Goal: Feedback & Contribution: Submit feedback/report problem

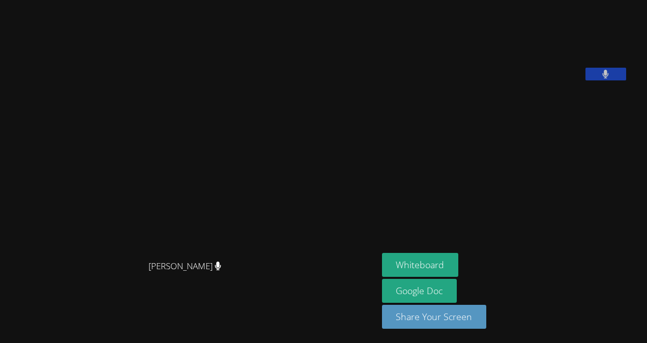
click at [593, 246] on aside "[PERSON_NAME] Neissant Whiteboard Google Doc Share Your Screen" at bounding box center [505, 171] width 254 height 343
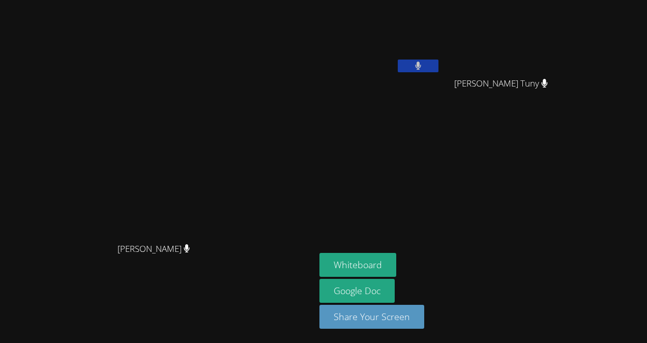
click at [433, 128] on aside "[PERSON_NAME] Neissant [PERSON_NAME] [PERSON_NAME] Tuny Whiteboard Google Doc S…" at bounding box center [442, 171] width 254 height 343
click at [570, 167] on aside "[PERSON_NAME] Neissant [PERSON_NAME] [PERSON_NAME] Tuny Whiteboard Google Doc S…" at bounding box center [442, 171] width 254 height 343
click at [438, 246] on aside "[PERSON_NAME] Neissant [PERSON_NAME] [PERSON_NAME] Tuny Whiteboard Google Doc S…" at bounding box center [442, 171] width 254 height 343
click at [396, 255] on button "Whiteboard" at bounding box center [357, 265] width 77 height 24
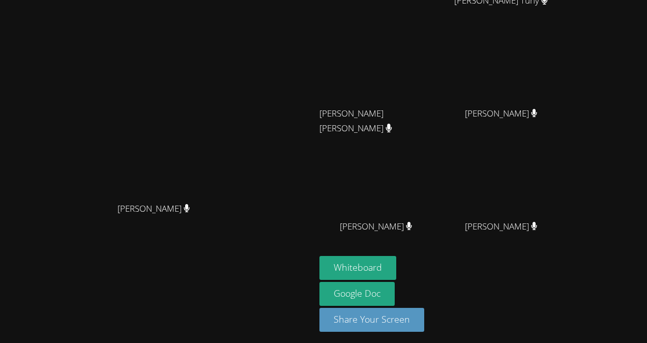
scroll to position [84, 0]
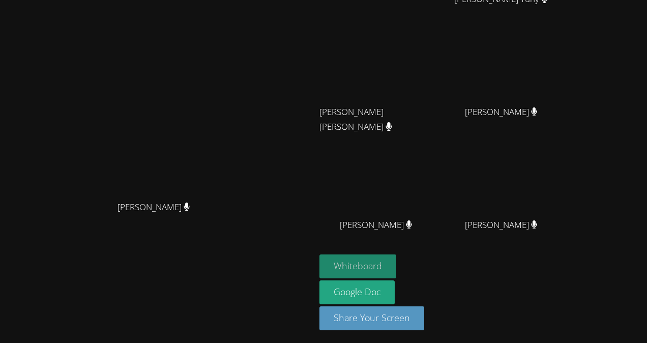
click at [396, 260] on button "Whiteboard" at bounding box center [357, 266] width 77 height 24
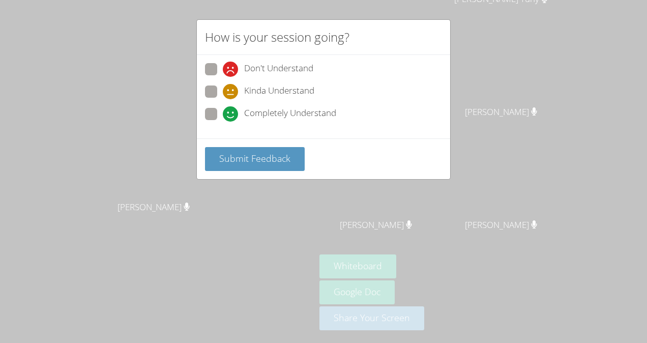
click at [321, 106] on span "Completely Understand" at bounding box center [290, 113] width 92 height 15
click at [231, 108] on input "Completely Understand" at bounding box center [227, 112] width 9 height 9
radio input "true"
click at [270, 153] on span "Submit Feedback" at bounding box center [254, 158] width 71 height 12
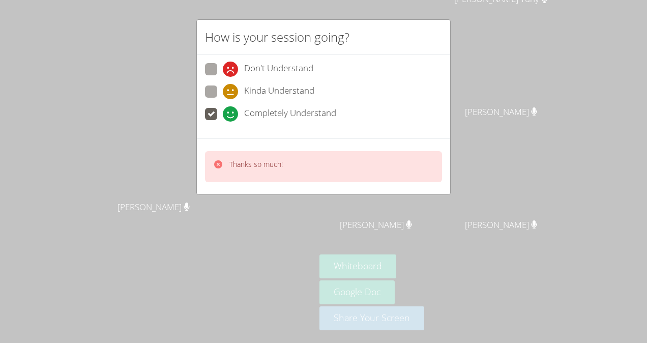
click at [364, 169] on div "Thanks so much!" at bounding box center [323, 166] width 237 height 31
click at [328, 93] on div "Kinda Understand" at bounding box center [323, 94] width 237 height 18
click at [328, 83] on div "Don't Understand Kinda Understand Completely Understand" at bounding box center [323, 94] width 237 height 63
click at [330, 75] on div "Don't Understand" at bounding box center [323, 72] width 237 height 18
click at [234, 65] on video at bounding box center [157, 109] width 153 height 173
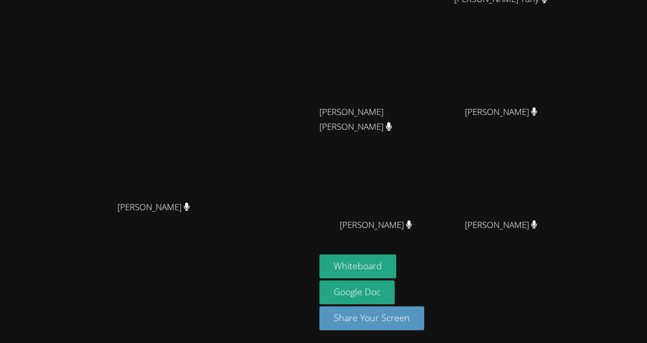
click at [81, 99] on video at bounding box center [157, 109] width 153 height 173
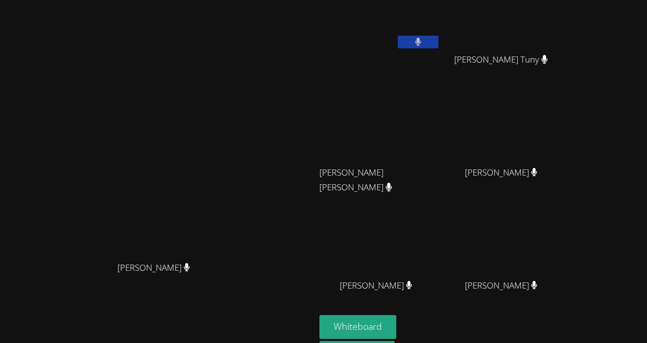
scroll to position [0, 0]
